Goal: Information Seeking & Learning: Understand process/instructions

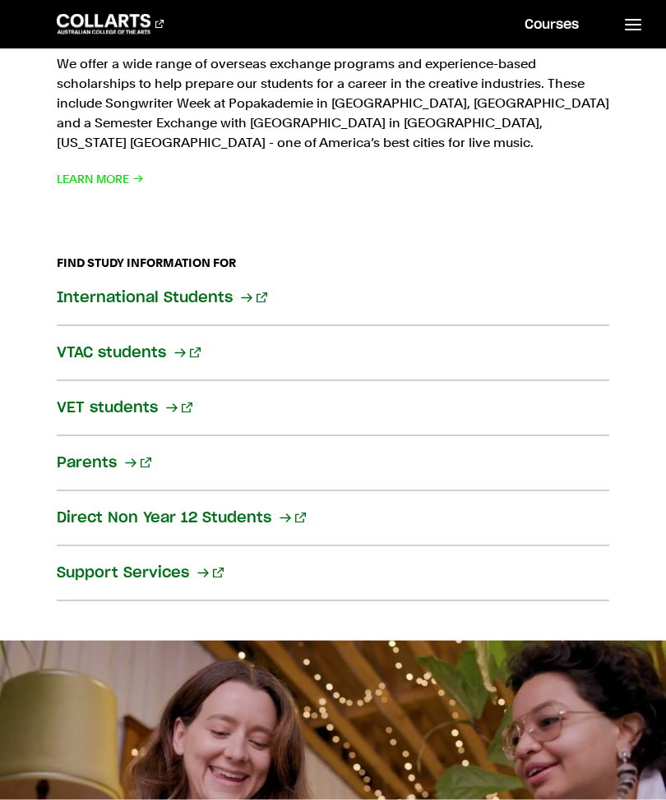
scroll to position [3354, 0]
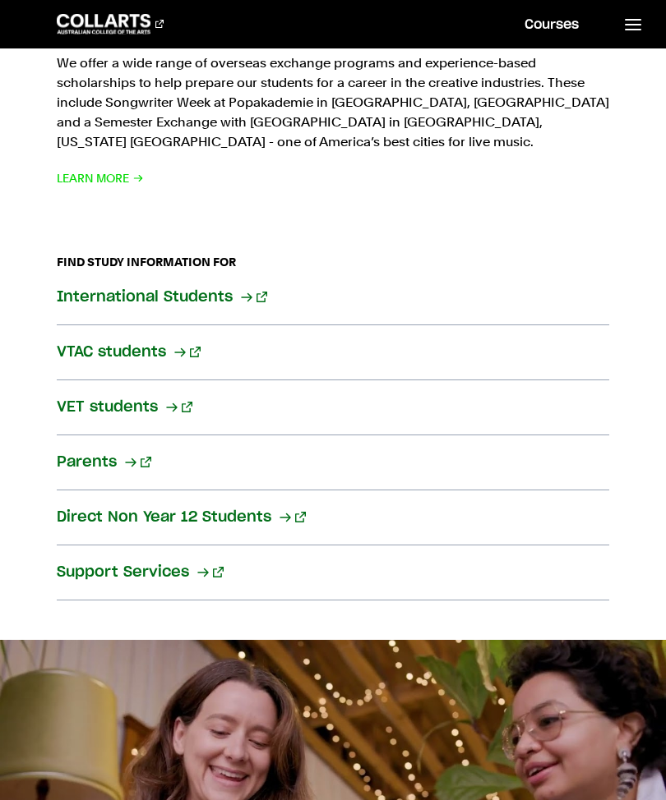
click at [259, 491] on link "Direct Non Year 12 Students" at bounding box center [333, 518] width 552 height 55
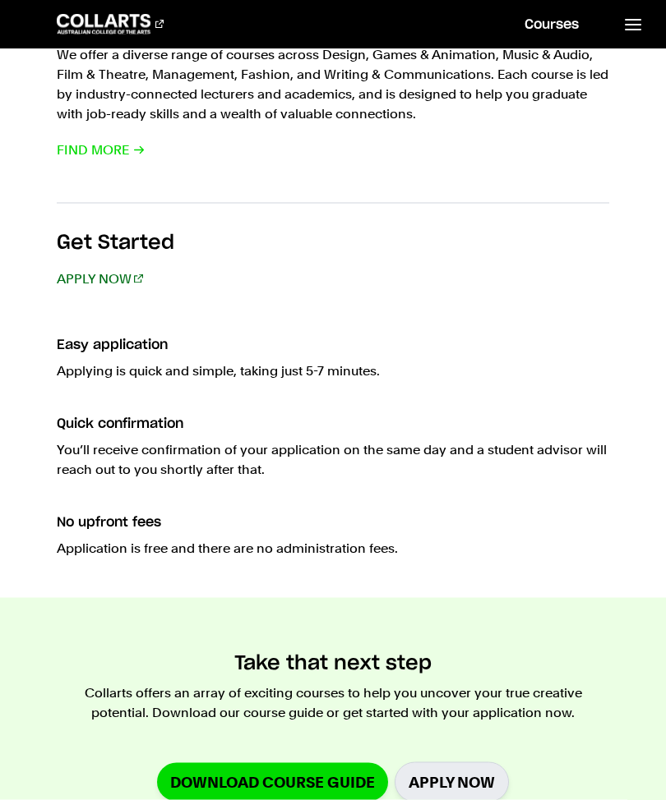
scroll to position [1348, 0]
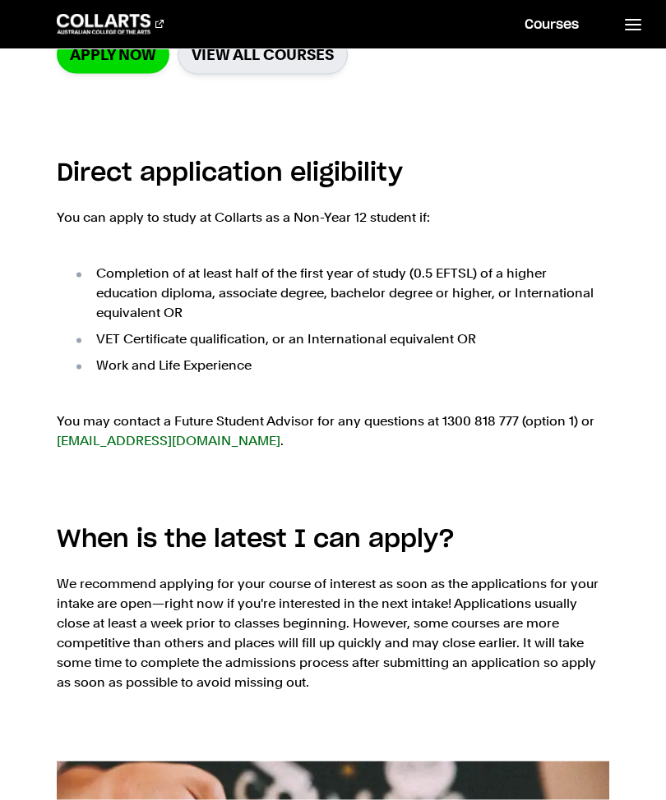
click at [635, 39] on link at bounding box center [631, 24] width 67 height 48
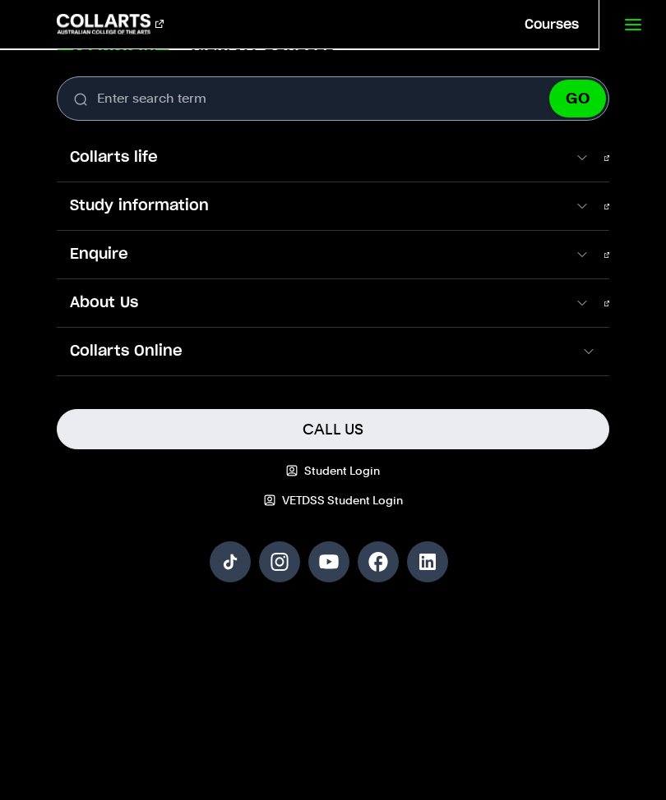
click at [582, 201] on span at bounding box center [582, 206] width 16 height 16
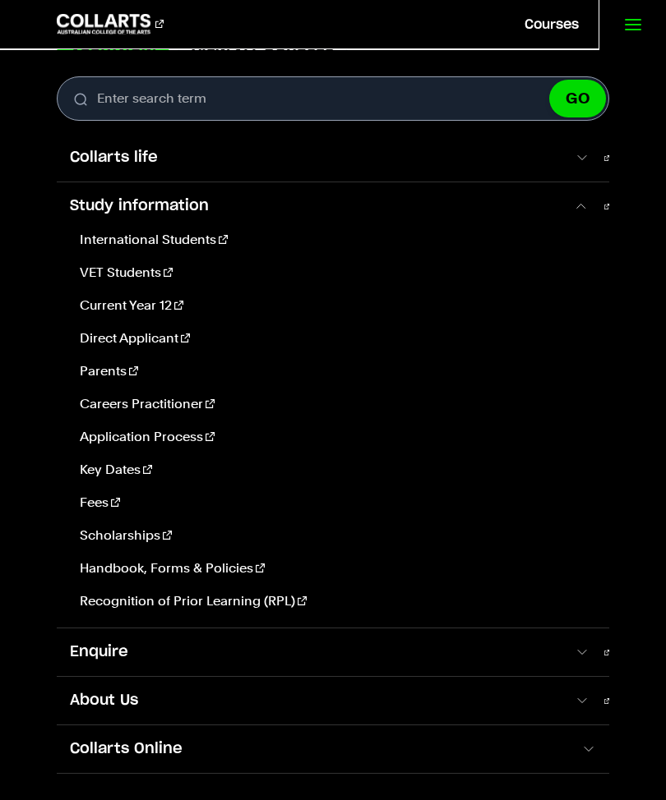
click at [132, 265] on link "VET Students" at bounding box center [334, 273] width 523 height 20
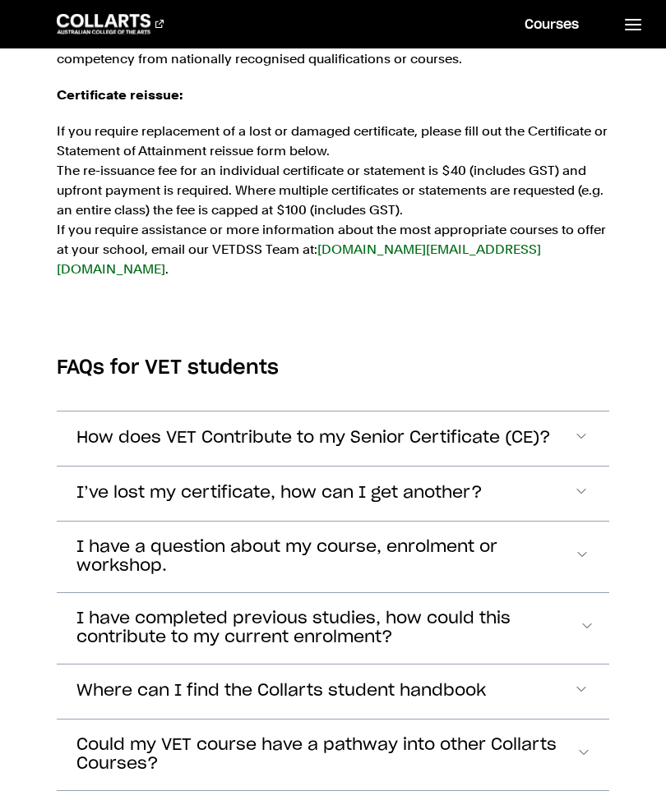
scroll to position [4303, 0]
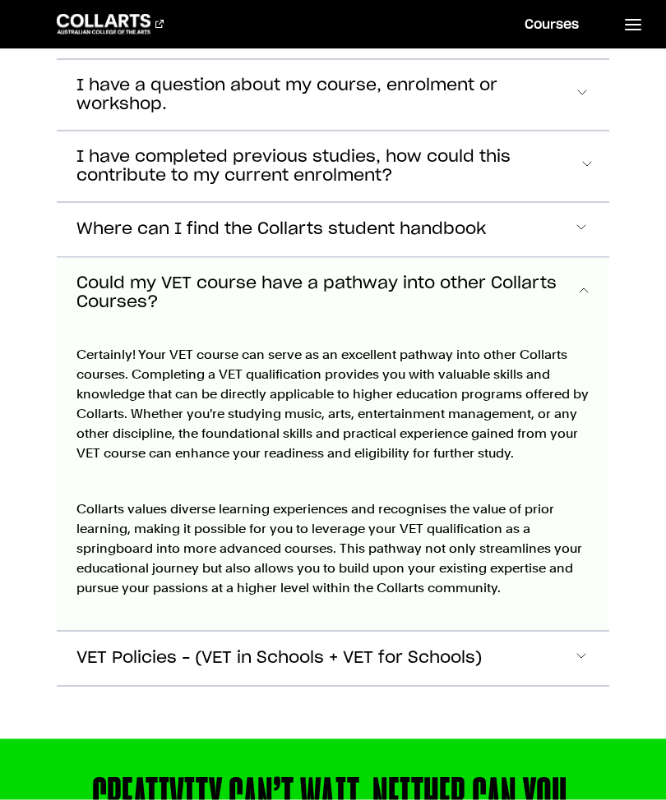
scroll to position [4812, 0]
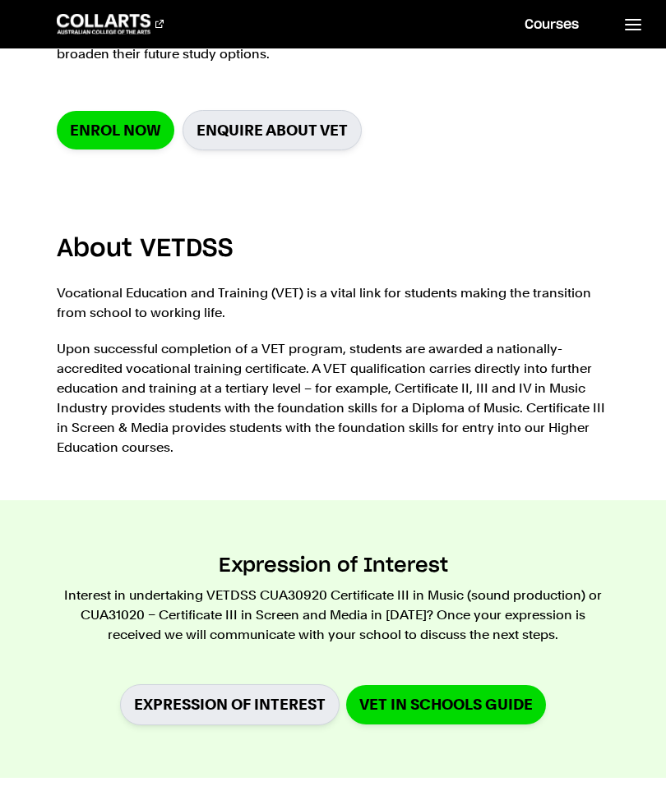
scroll to position [0, 0]
